Goal: Transaction & Acquisition: Book appointment/travel/reservation

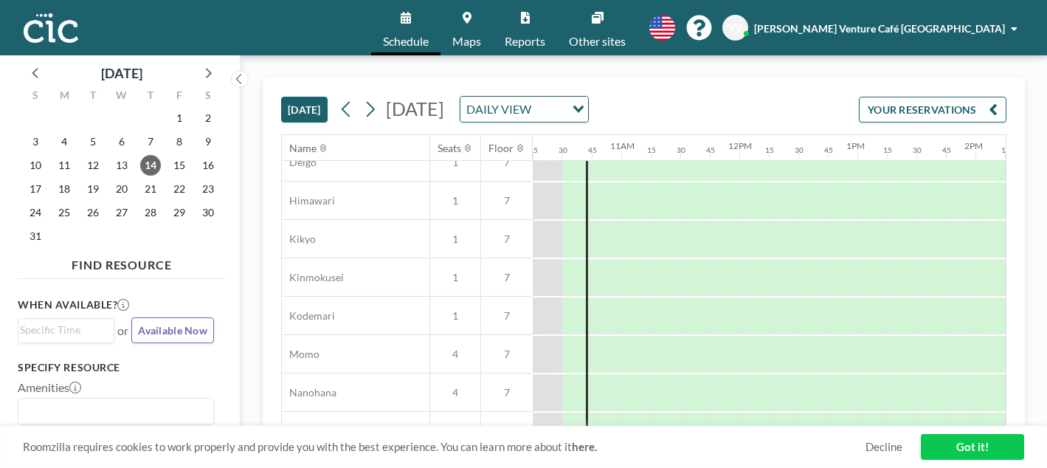
scroll to position [708, 1210]
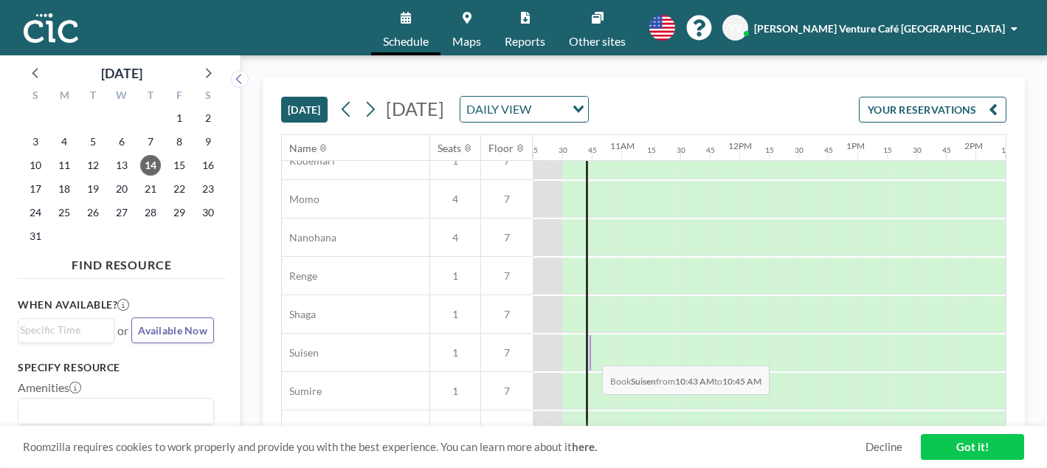
click at [590, 354] on div at bounding box center [590, 352] width 3 height 37
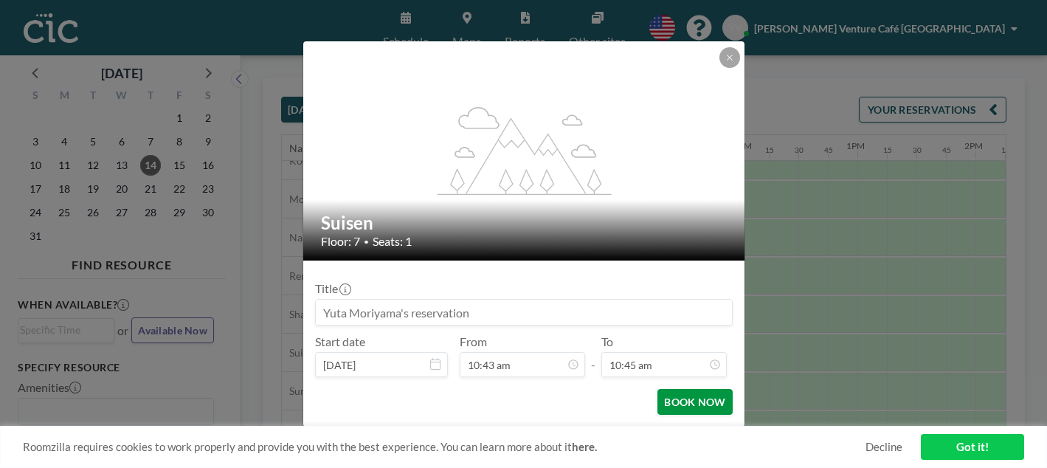
scroll to position [1129, 0]
click at [682, 398] on button "BOOK NOW" at bounding box center [694, 402] width 74 height 26
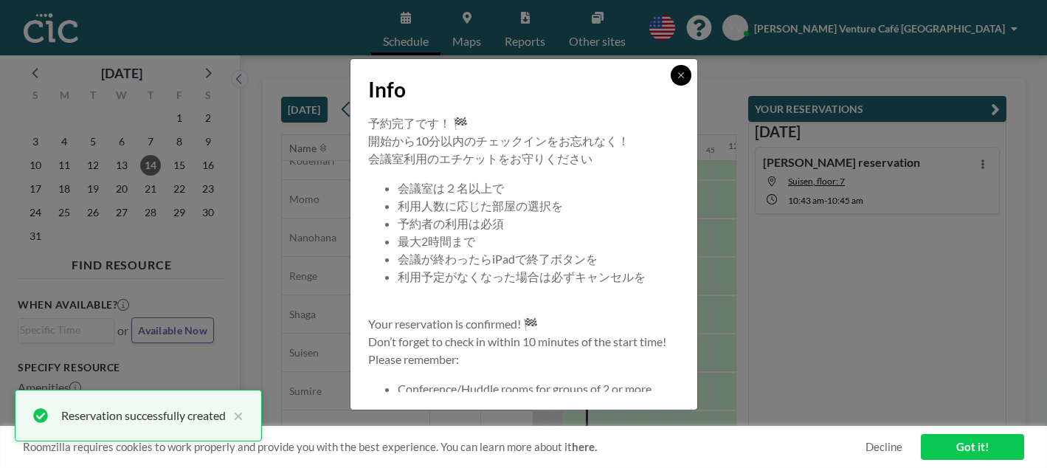
click at [681, 77] on icon at bounding box center [680, 75] width 9 height 9
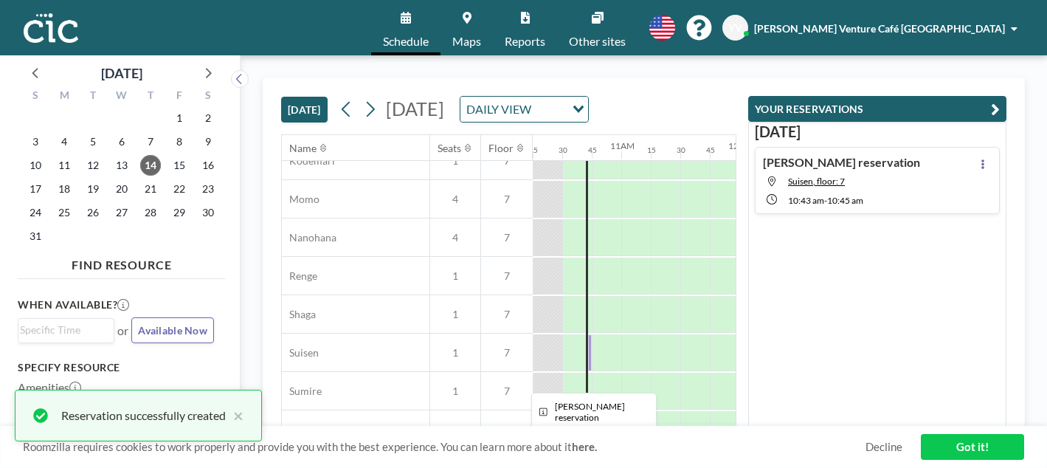
click at [589, 370] on div at bounding box center [590, 352] width 4 height 37
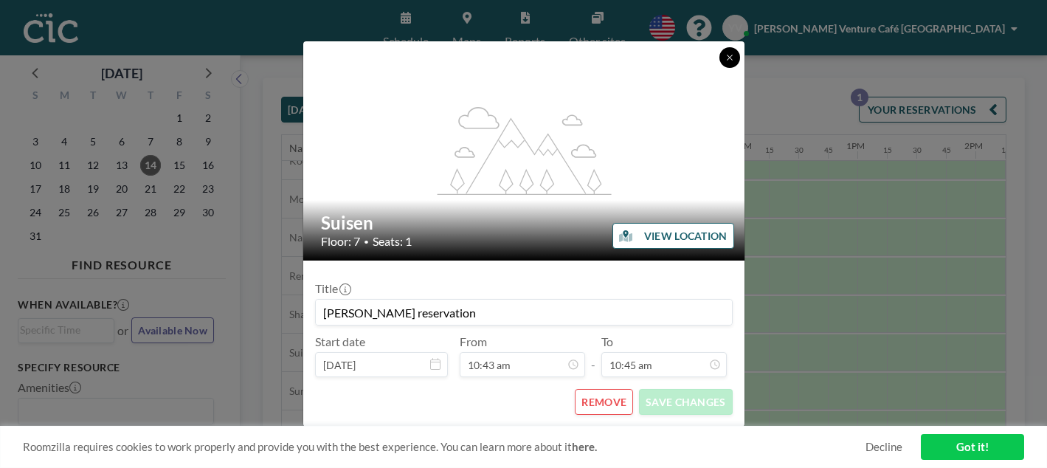
click at [738, 55] on button at bounding box center [729, 57] width 21 height 21
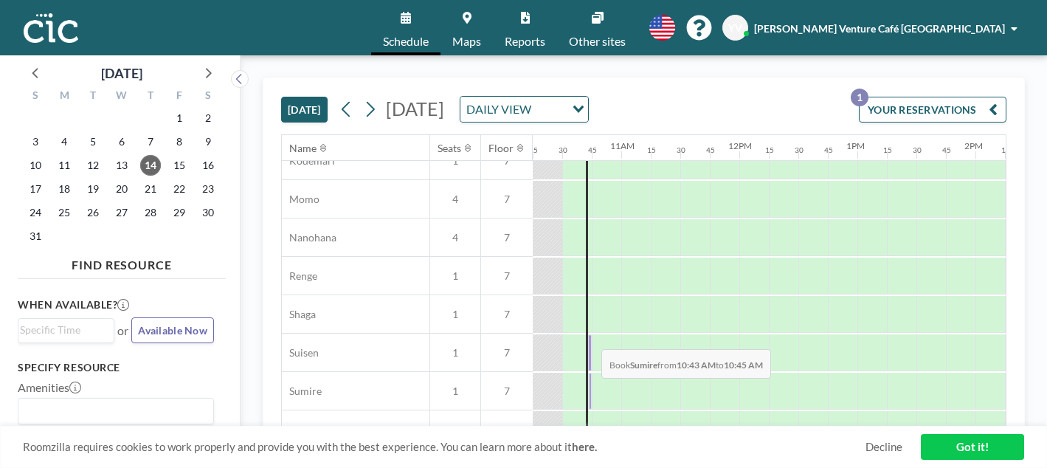
click at [589, 389] on div at bounding box center [590, 390] width 3 height 37
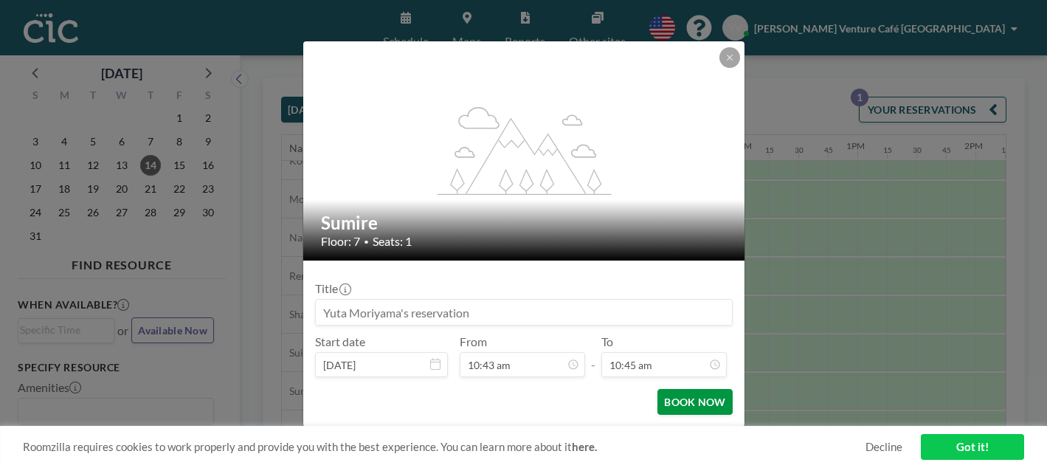
click at [696, 397] on button "BOOK NOW" at bounding box center [694, 402] width 74 height 26
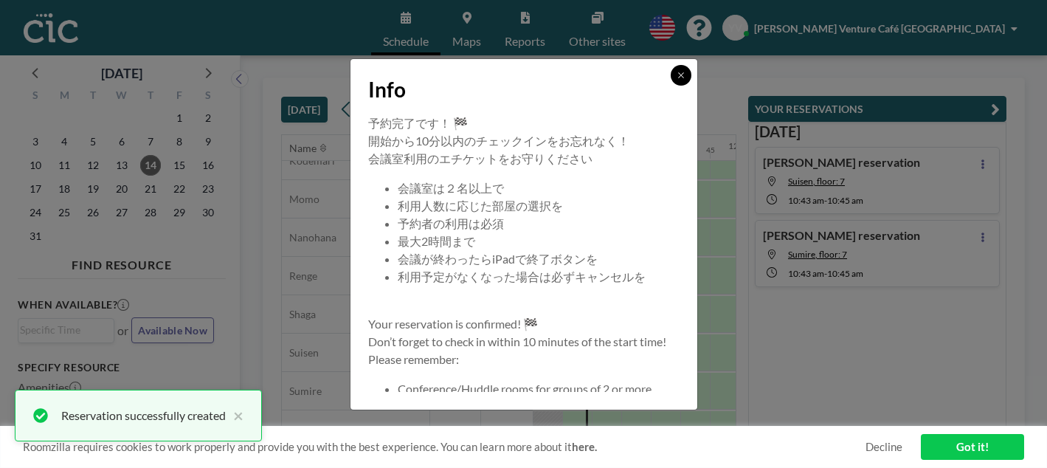
click at [675, 80] on button at bounding box center [680, 75] width 21 height 21
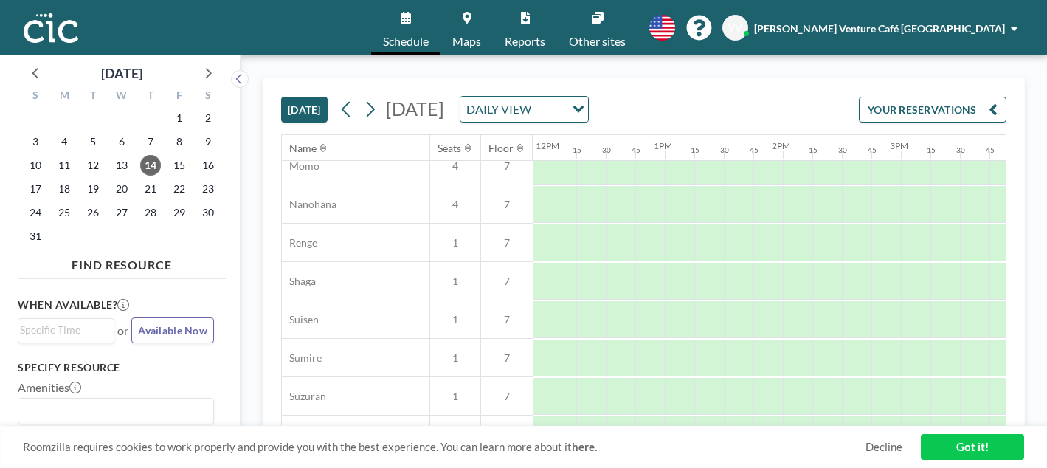
scroll to position [741, 1422]
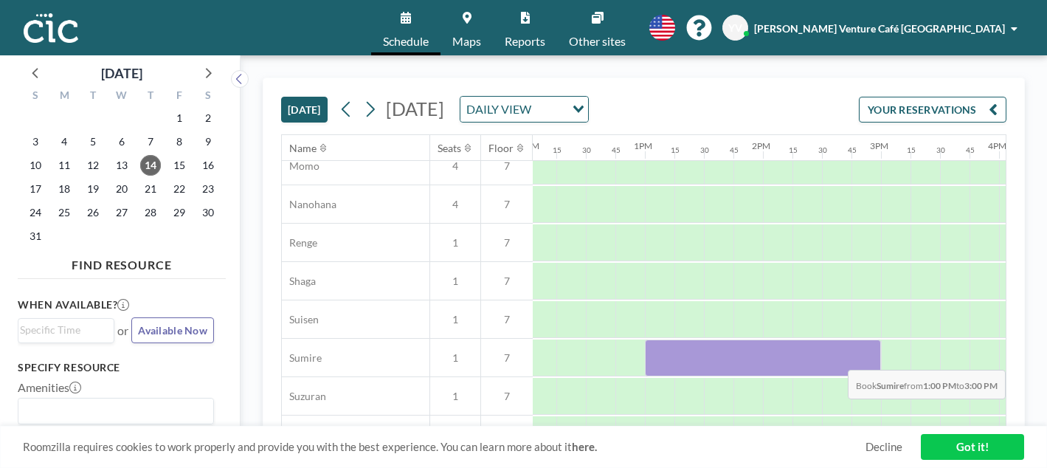
drag, startPoint x: 659, startPoint y: 365, endPoint x: 906, endPoint y: 358, distance: 246.4
click at [906, 358] on div at bounding box center [526, 358] width 2832 height 38
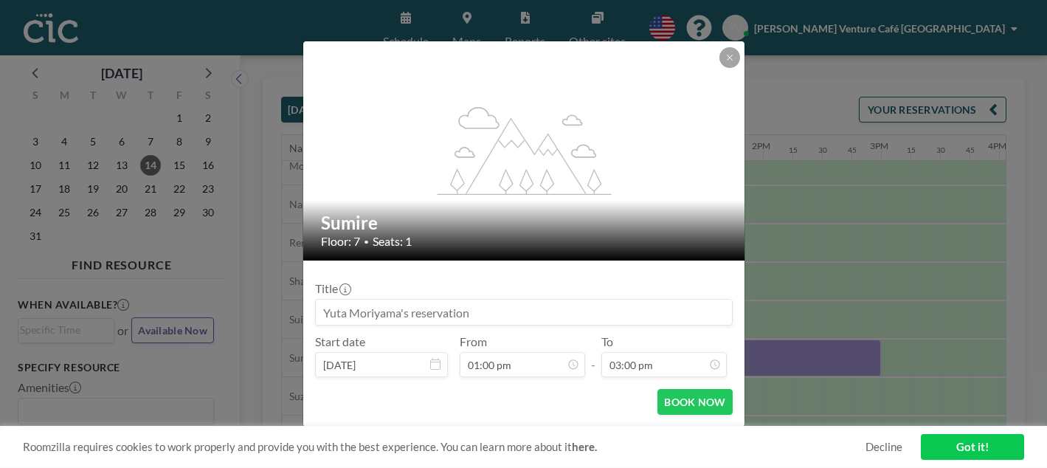
scroll to position [1575, 0]
click at [519, 316] on input at bounding box center [524, 311] width 416 height 25
click at [701, 402] on button "BOOK NOW" at bounding box center [694, 402] width 74 height 26
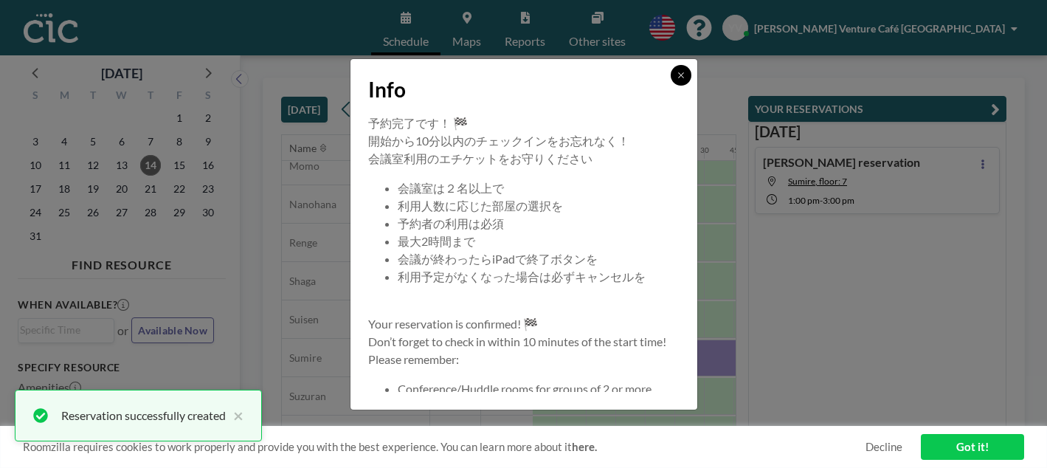
click at [687, 80] on button at bounding box center [680, 75] width 21 height 21
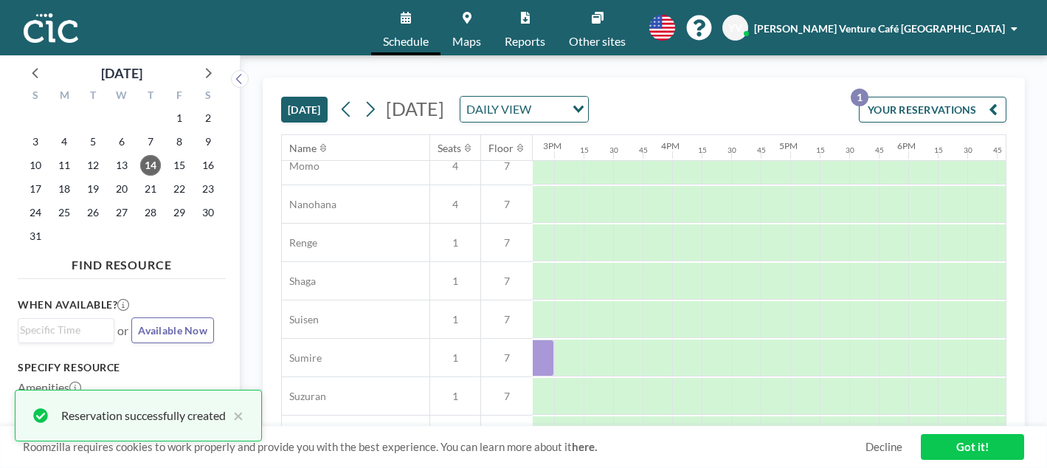
scroll to position [741, 1749]
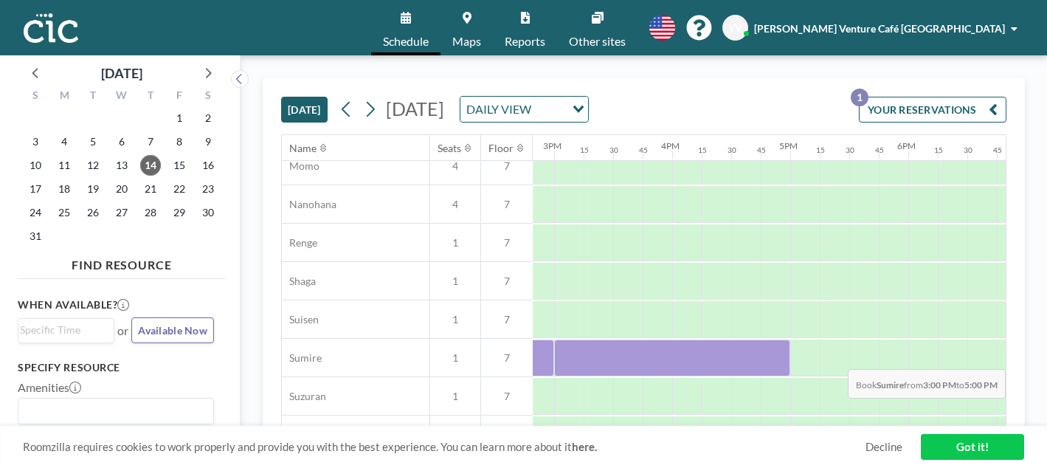
drag, startPoint x: 572, startPoint y: 353, endPoint x: 834, endPoint y: 358, distance: 261.9
click at [834, 358] on div at bounding box center [200, 358] width 2832 height 38
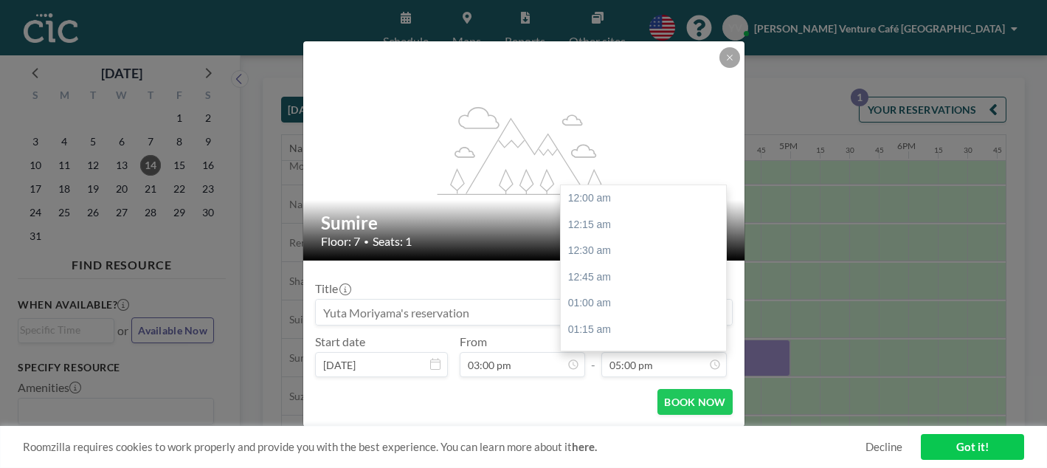
scroll to position [1785, 0]
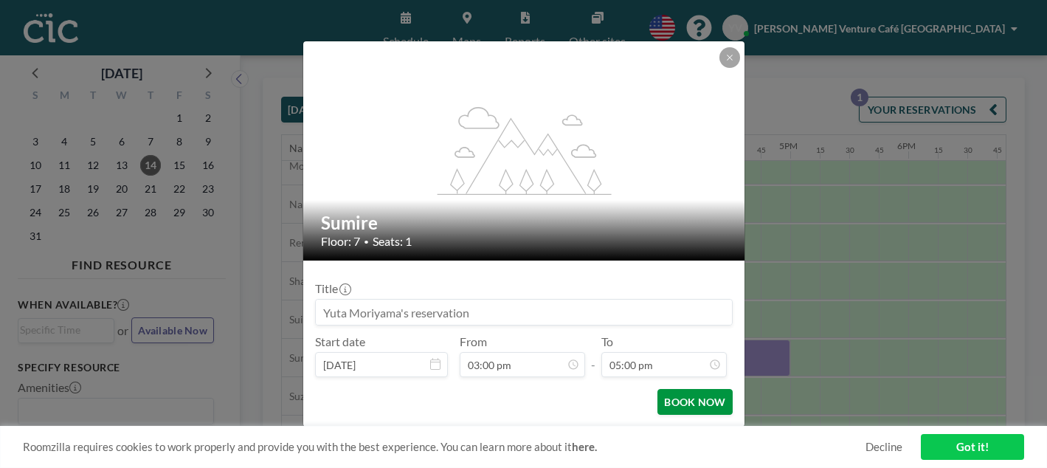
click at [696, 403] on button "BOOK NOW" at bounding box center [694, 402] width 74 height 26
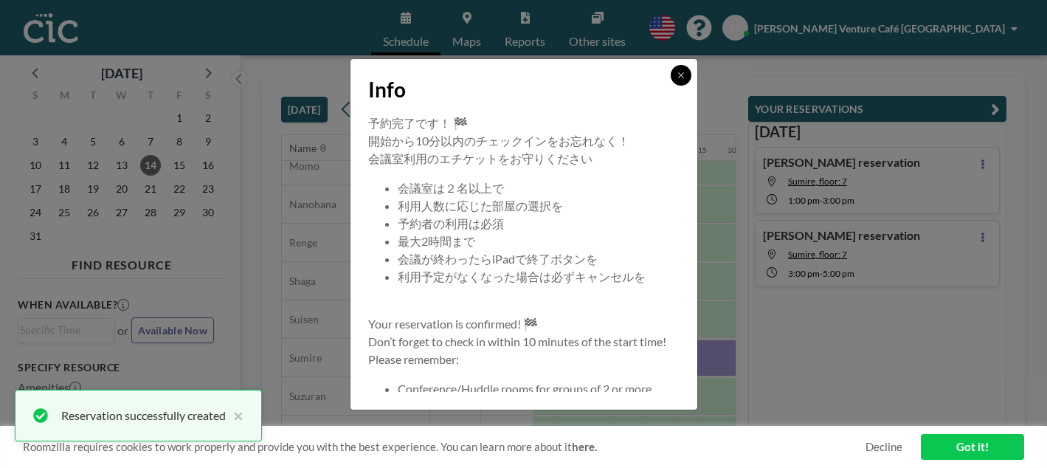
click at [676, 82] on button at bounding box center [680, 75] width 21 height 21
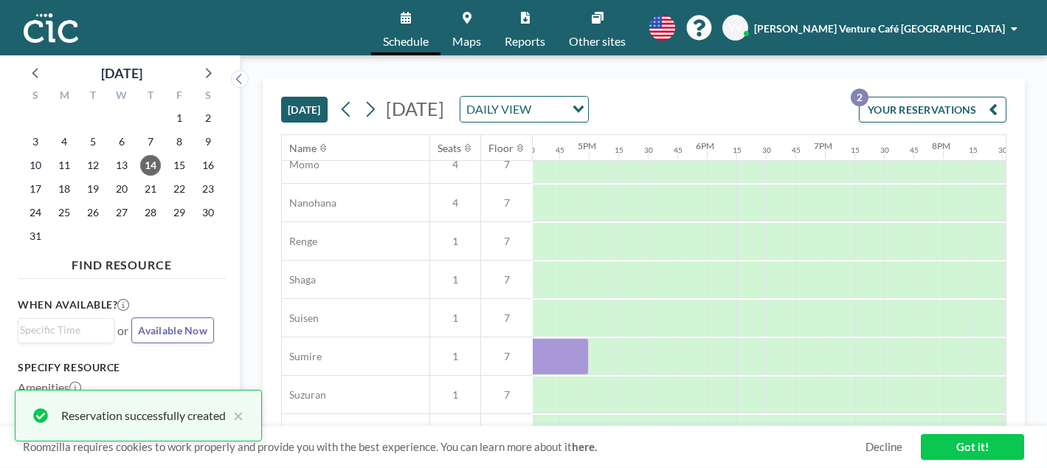
scroll to position [743, 1933]
